Goal: Transaction & Acquisition: Download file/media

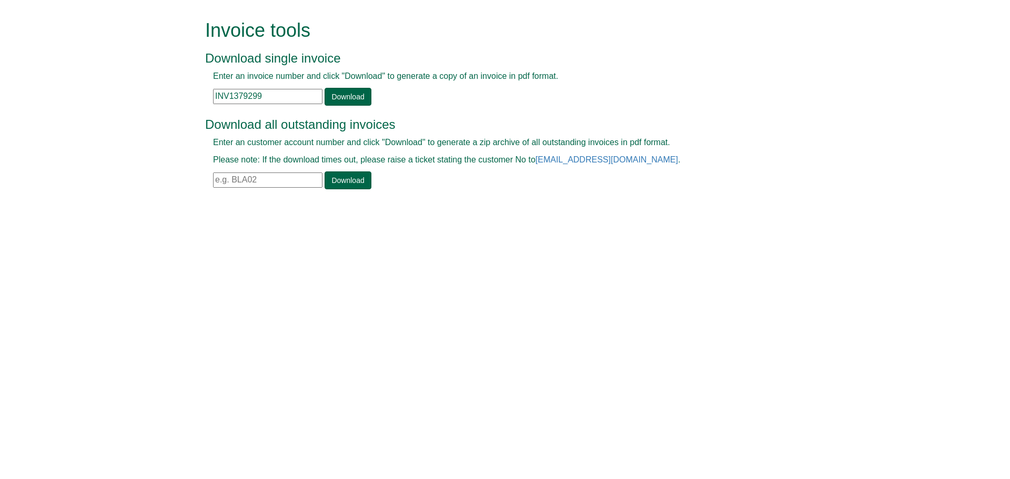
drag, startPoint x: 286, startPoint y: 92, endPoint x: 212, endPoint y: 100, distance: 73.5
click at [212, 100] on div "Enter an invoice number and click "Download" to generate a copy of an invoice i…" at bounding box center [493, 87] width 576 height 35
paste input "INV1381099"
type input "INV1381099"
click at [337, 98] on link "Download" at bounding box center [348, 97] width 46 height 18
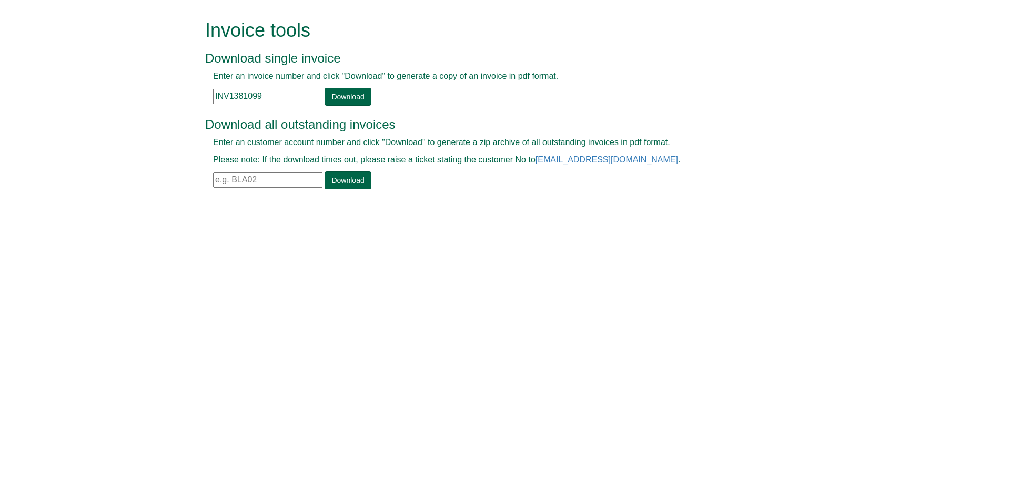
click at [255, 102] on input "INV1381099" at bounding box center [267, 96] width 109 height 15
drag, startPoint x: 268, startPoint y: 99, endPoint x: 211, endPoint y: 108, distance: 57.0
click at [213, 108] on div "Invoice tools Download single invoice Enter an invoice number and click "Downlo…" at bounding box center [513, 105] width 600 height 211
paste input "CRE0099809"
type input "CRE0099809"
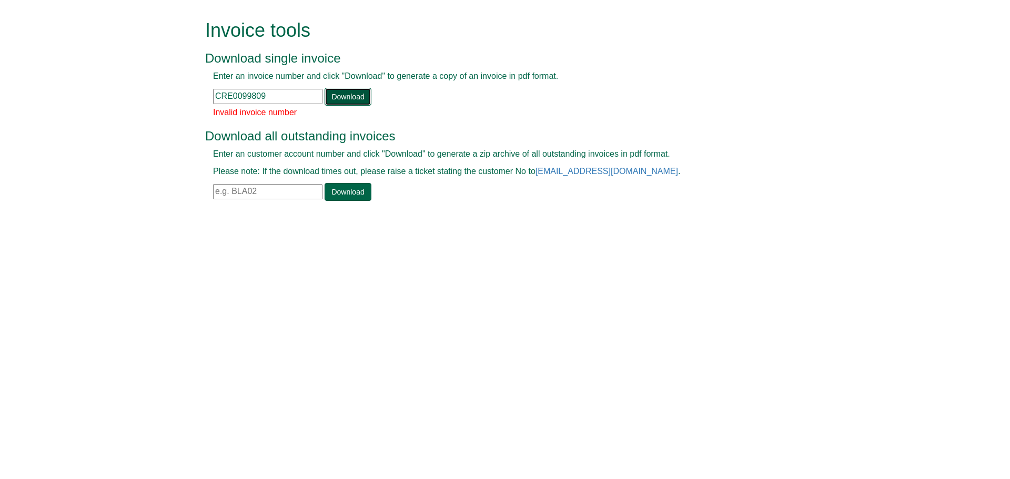
click at [335, 96] on link "Download" at bounding box center [348, 97] width 46 height 18
drag, startPoint x: 288, startPoint y: 97, endPoint x: 212, endPoint y: 105, distance: 76.1
click at [212, 105] on div "Enter an invoice number and click "Download" to generate a copy of an invoice i…" at bounding box center [493, 87] width 576 height 35
